Goal: Communication & Community: Answer question/provide support

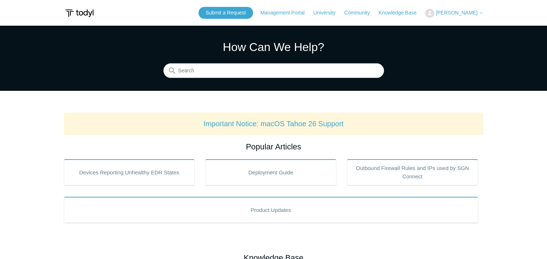
click at [473, 17] on button "[PERSON_NAME]" at bounding box center [454, 13] width 58 height 9
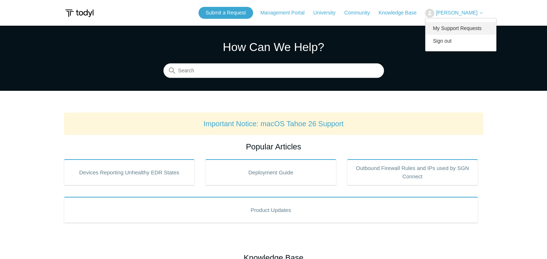
click at [469, 25] on link "My Support Requests" at bounding box center [460, 28] width 70 height 13
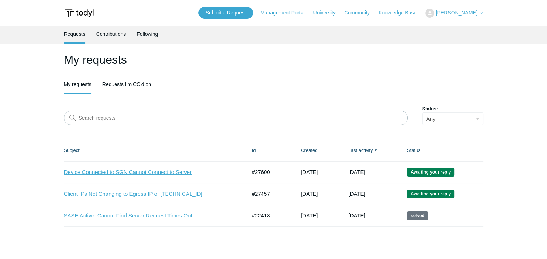
click at [117, 171] on link "Device Connected to SGN Cannot Connect to Server" at bounding box center [150, 172] width 172 height 8
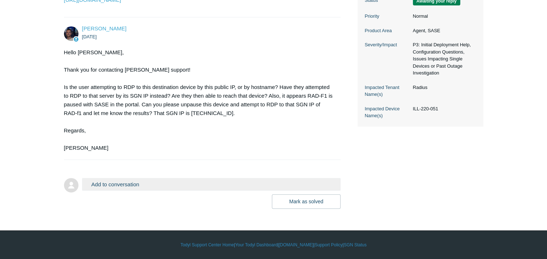
scroll to position [211, 0]
click at [130, 182] on button "Add to conversation" at bounding box center [211, 184] width 259 height 13
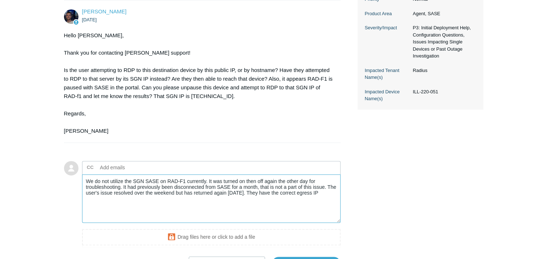
click at [333, 213] on textarea "We do not utilize the SGN SASE on RAD-F1 currently. It was turned on then off a…" at bounding box center [211, 198] width 259 height 49
click at [125, 197] on textarea "We do not utilize the SGN SASE on RAD-F1 currently. It was turned on then off a…" at bounding box center [211, 198] width 259 height 49
click at [158, 214] on textarea "We do not utilize SGN SASE on RAD-F1 currently. It was turned on then off again…" at bounding box center [211, 198] width 259 height 49
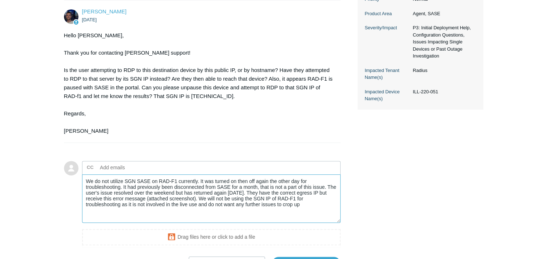
click at [327, 204] on textarea "We do not utilize SGN SASE on RAD-F1 currently. It was turned on then off again…" at bounding box center [211, 198] width 259 height 49
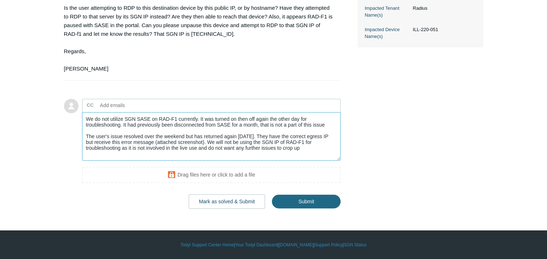
scroll to position [283, 0]
drag, startPoint x: 199, startPoint y: 149, endPoint x: 324, endPoint y: 160, distance: 126.2
click at [324, 160] on textarea "We do not utilize SGN SASE on RAD-F1 currently. It was turned on then off again…" at bounding box center [211, 136] width 259 height 49
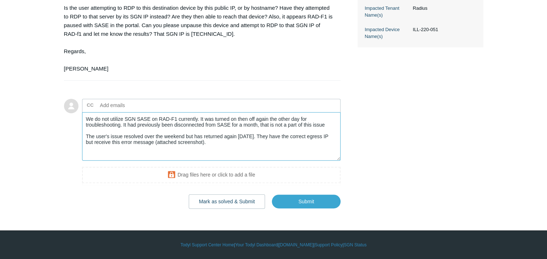
click at [328, 133] on textarea "We do not utilize SGN SASE on RAD-F1 currently. It was turned on then off again…" at bounding box center [211, 136] width 259 height 49
paste textarea "We will not be using the SGN IP of RAD-F1 for troubleshooting as it is not invo…"
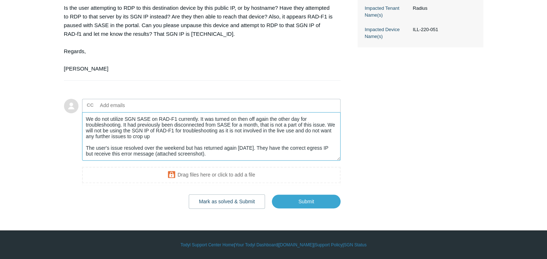
click at [270, 137] on textarea "We do not utilize SGN SASE on RAD-F1 currently. It was turned on then off again…" at bounding box center [211, 136] width 259 height 49
click at [179, 143] on textarea "We do not utilize SGN SASE on RAD-F1 currently. It was turned on then off again…" at bounding box center [211, 136] width 259 height 49
click at [208, 151] on textarea "We do not utilize SGN SASE on RAD-F1 currently. It was turned on then off again…" at bounding box center [211, 136] width 259 height 49
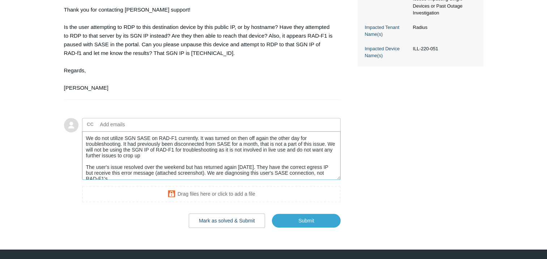
scroll to position [2, 0]
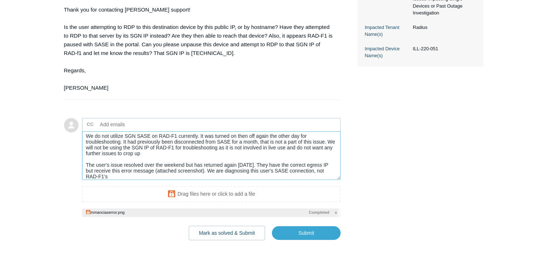
click at [149, 180] on textarea "We do not utilize SGN SASE on RAD-F1 currently. It was turned on then off again…" at bounding box center [211, 155] width 259 height 49
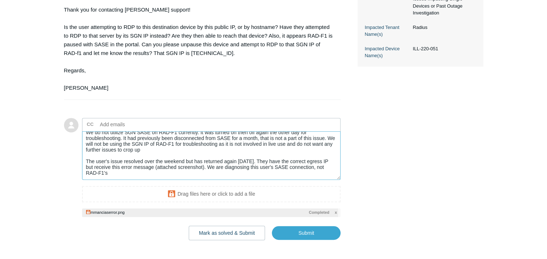
click at [131, 180] on textarea "We do not utilize SGN SASE on RAD-F1 currently. It was turned on then off again…" at bounding box center [211, 155] width 259 height 49
click at [118, 181] on textarea "We do not utilize SGN SASE on RAD-F1 currently. It was turned on then off again…" at bounding box center [211, 156] width 259 height 49
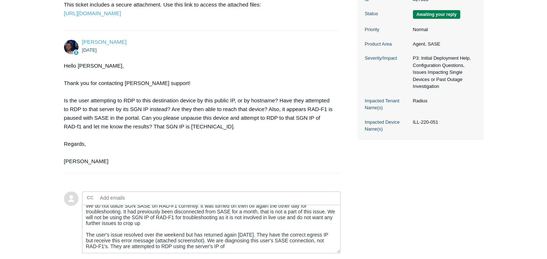
scroll to position [108, 0]
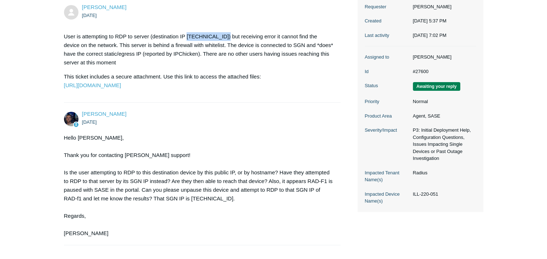
drag, startPoint x: 227, startPoint y: 38, endPoint x: 187, endPoint y: 35, distance: 39.8
click at [187, 35] on p "User is attempting to RDP to server (destination IP 209.173.129.195) but receiv…" at bounding box center [198, 49] width 269 height 35
copy p "209.173.129.195"
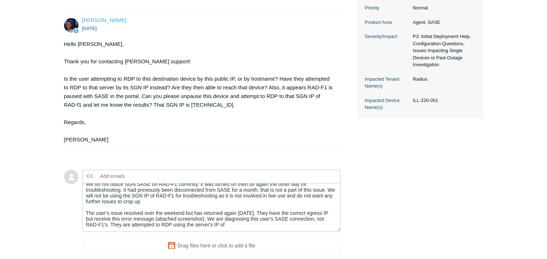
scroll to position [302, 0]
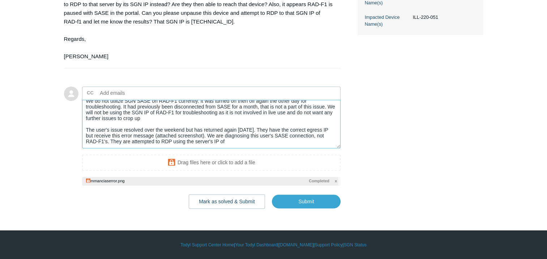
click at [234, 141] on textarea "We do not utilize SGN SASE on RAD-F1 currently. It was turned on then off again…" at bounding box center [211, 124] width 259 height 49
paste textarea "209.173.129.195"
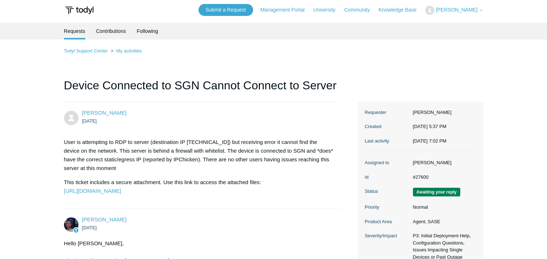
scroll to position [0, 0]
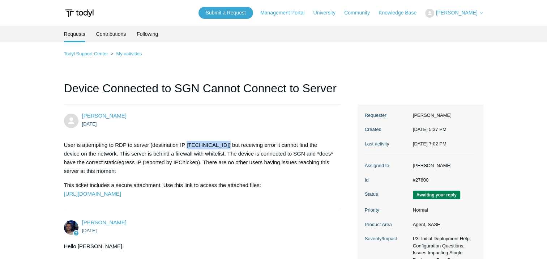
drag, startPoint x: 186, startPoint y: 145, endPoint x: 226, endPoint y: 145, distance: 39.7
click at [226, 145] on p "User is attempting to RDP to server (destination IP 209.173.129.195) but receiv…" at bounding box center [198, 158] width 269 height 35
copy p "209.173.129.195"
click at [142, 152] on p "User is attempting to RDP to server (destination IP 209.173.129.195) but receiv…" at bounding box center [198, 158] width 269 height 35
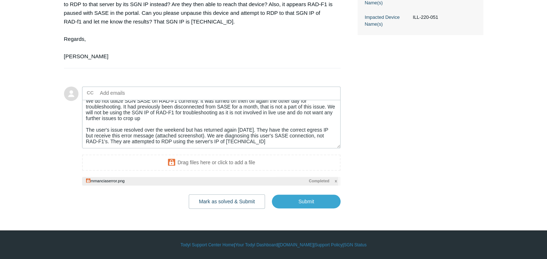
scroll to position [302, 0]
click at [273, 142] on textarea "We do not utilize SGN SASE on RAD-F1 currently. It was turned on then off again…" at bounding box center [211, 124] width 259 height 49
click at [154, 139] on textarea "We do not utilize SGN SASE on RAD-F1 currently. It was turned on then off again…" at bounding box center [211, 124] width 259 height 49
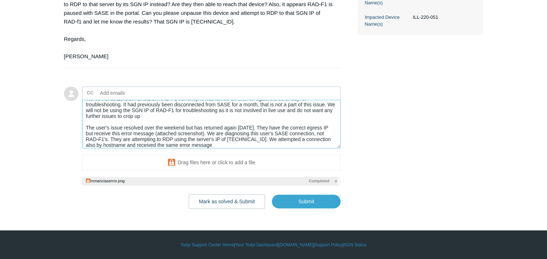
scroll to position [12, 0]
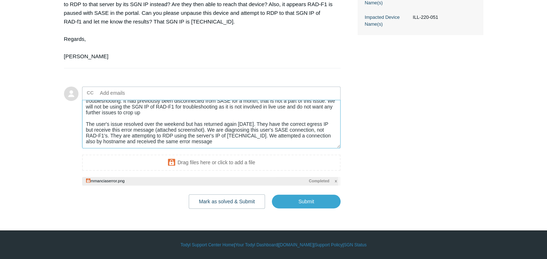
drag, startPoint x: 208, startPoint y: 131, endPoint x: 106, endPoint y: 136, distance: 102.0
click at [106, 136] on textarea "We do not utilize SGN SASE on RAD-F1 currently. It was turned on then off again…" at bounding box center [211, 124] width 259 height 49
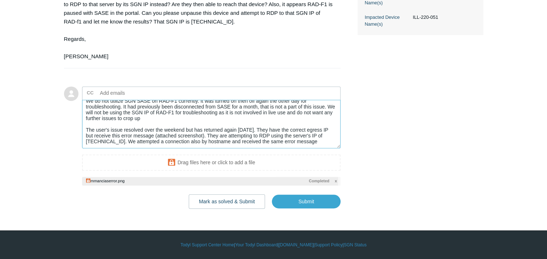
scroll to position [14, 0]
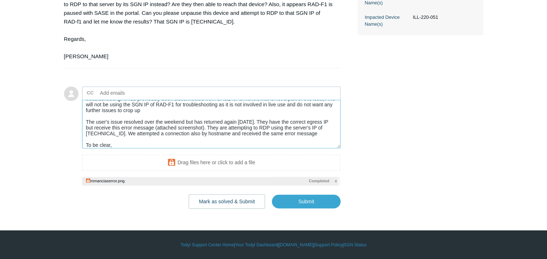
paste textarea "We are diagnosing this user's SASE connection, not RAD-F1's"
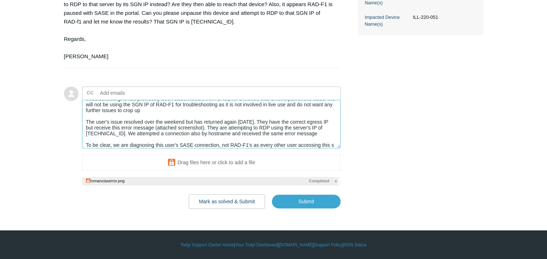
scroll to position [20, 0]
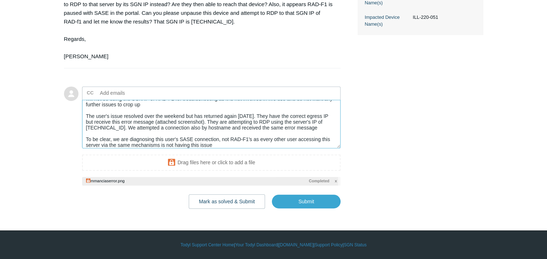
click at [250, 137] on textarea "We do not utilize SGN SASE on RAD-F1 currently. It was turned on then off again…" at bounding box center [211, 124] width 259 height 49
click at [276, 145] on textarea "We do not utilize SGN SASE on RAD-F1 currently. It was turned on then off again…" at bounding box center [211, 124] width 259 height 49
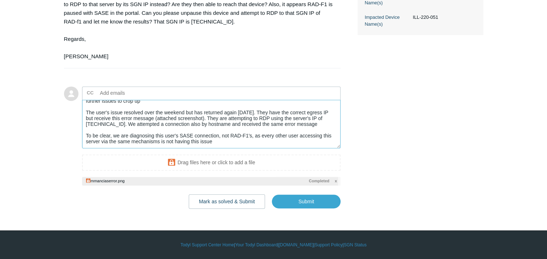
click at [170, 141] on textarea "We do not utilize SGN SASE on RAD-F1 currently. It was turned on then off again…" at bounding box center [211, 124] width 259 height 49
click at [309, 200] on input "Submit" at bounding box center [306, 201] width 69 height 14
type textarea "We do not utilize SGN SASE on RAD-F1 currently. It was turned on then off again…"
